Goal: Check status: Check status

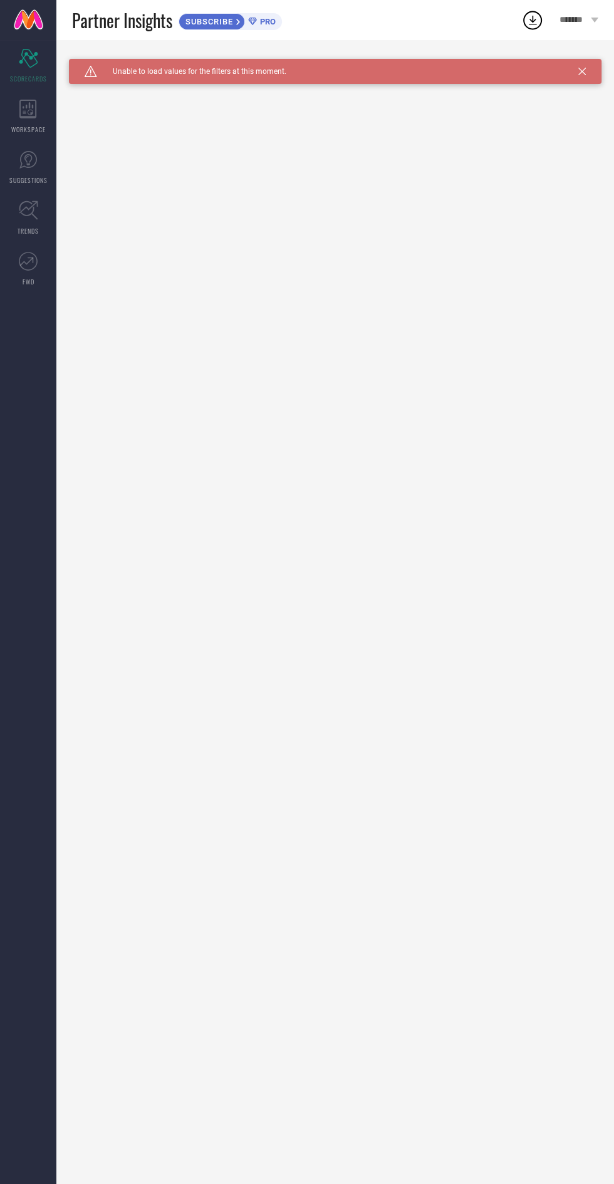
click at [581, 71] on icon at bounding box center [582, 72] width 8 height 8
click at [49, 18] on link at bounding box center [28, 20] width 56 height 40
